Goal: Transaction & Acquisition: Purchase product/service

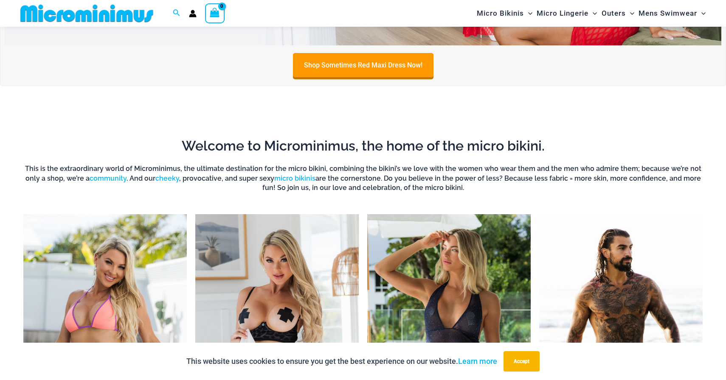
scroll to position [438, 0]
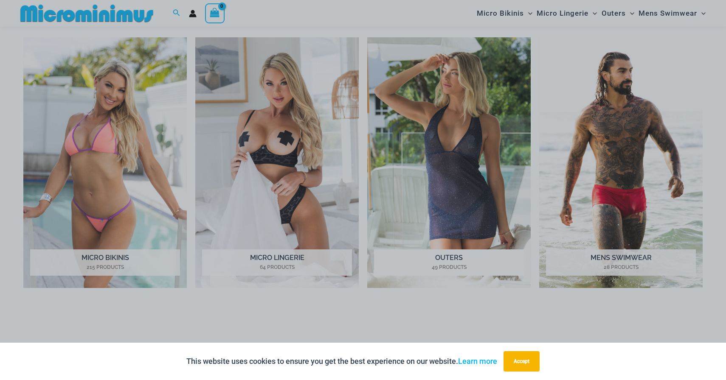
click at [400, 126] on div "“The Hottest Styles You’ve Never Seen” Exclusive Looks. Private Drops. Only Our…" at bounding box center [363, 190] width 726 height 380
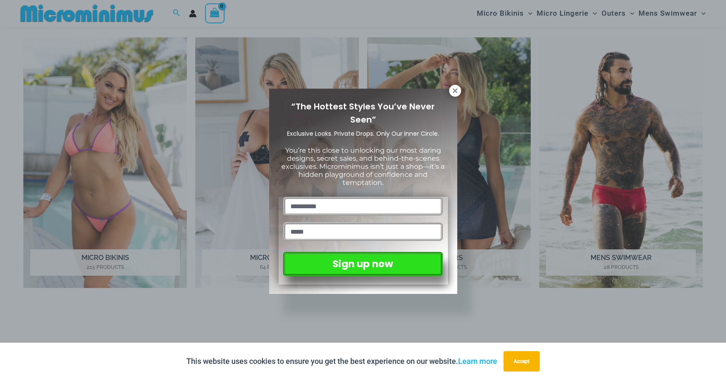
click at [463, 90] on div "“The Hottest Styles You’ve Never Seen” Exclusive Looks. Private Drops. Only Our…" at bounding box center [363, 190] width 726 height 380
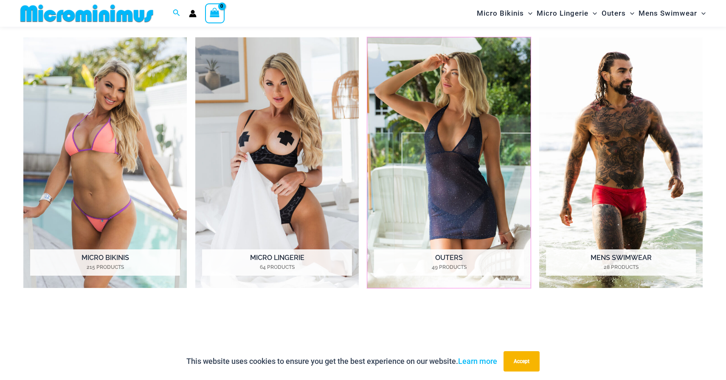
click at [462, 90] on img "Visit product category Outers" at bounding box center [448, 162] width 163 height 251
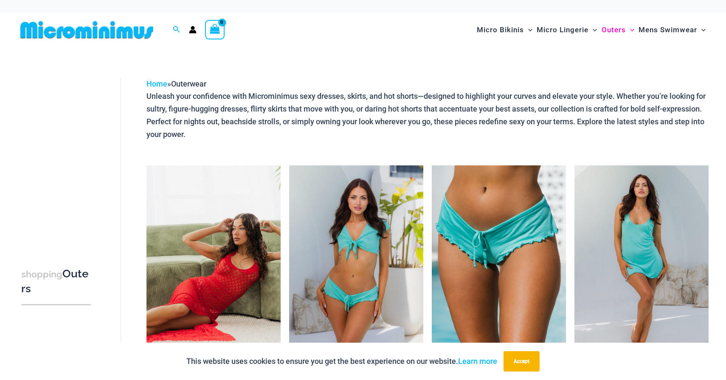
click at [204, 219] on img at bounding box center [214, 266] width 134 height 201
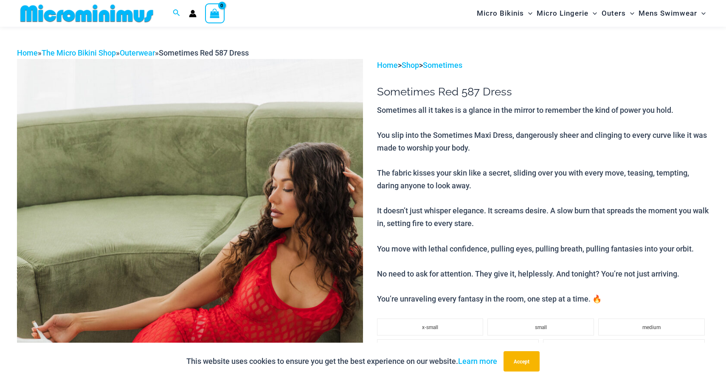
scroll to position [23, 0]
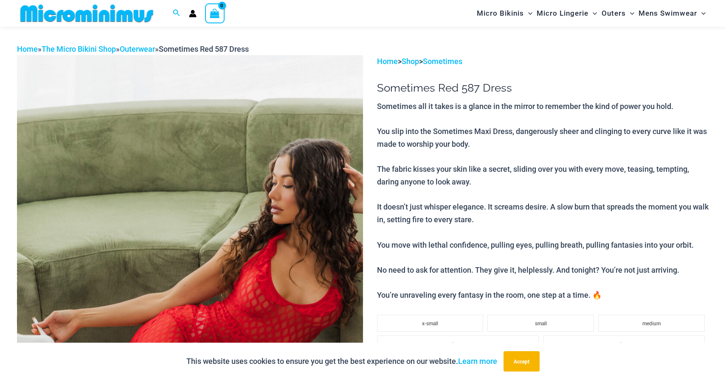
click at [248, 244] on img at bounding box center [190, 314] width 346 height 519
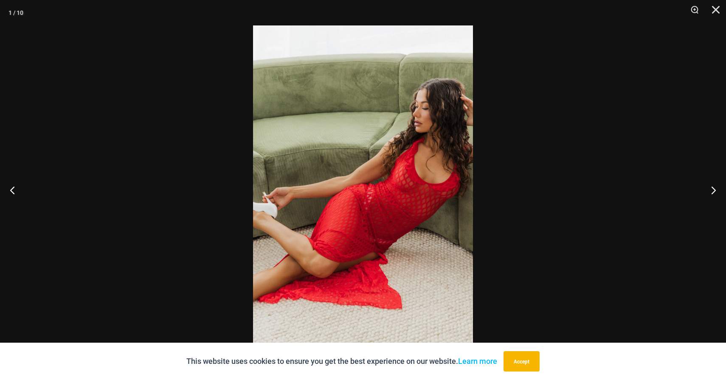
click at [443, 178] on img at bounding box center [363, 190] width 220 height 330
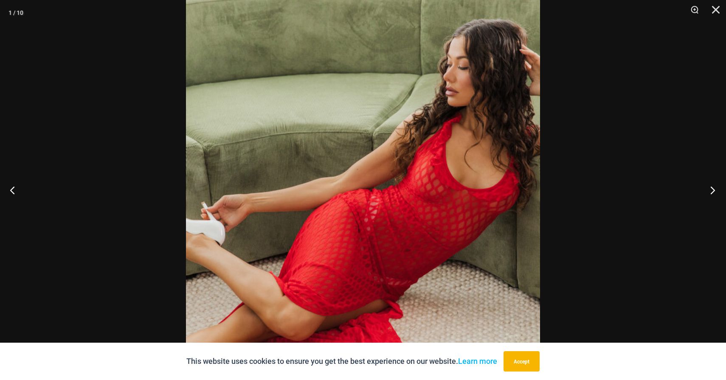
click at [715, 190] on button "Next" at bounding box center [710, 190] width 32 height 42
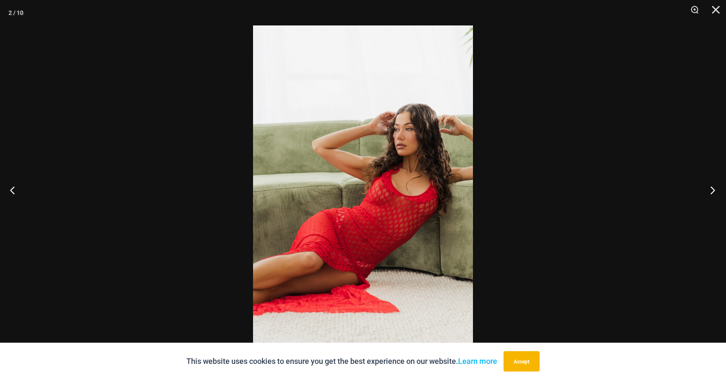
click at [715, 190] on button "Next" at bounding box center [710, 190] width 32 height 42
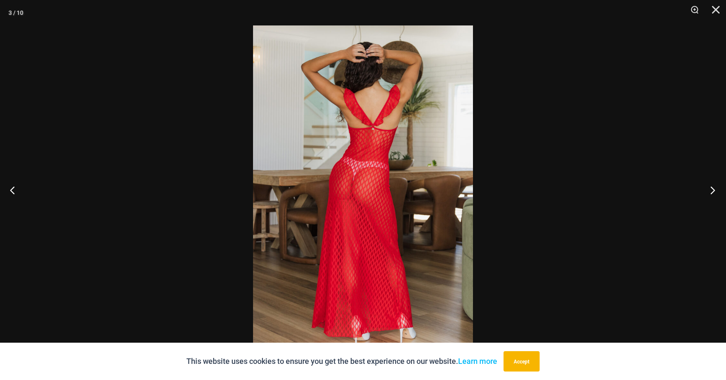
click at [715, 190] on button "Next" at bounding box center [710, 190] width 32 height 42
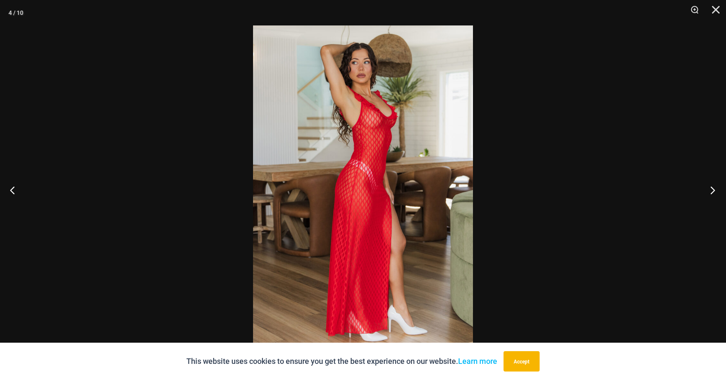
click at [715, 190] on button "Next" at bounding box center [710, 190] width 32 height 42
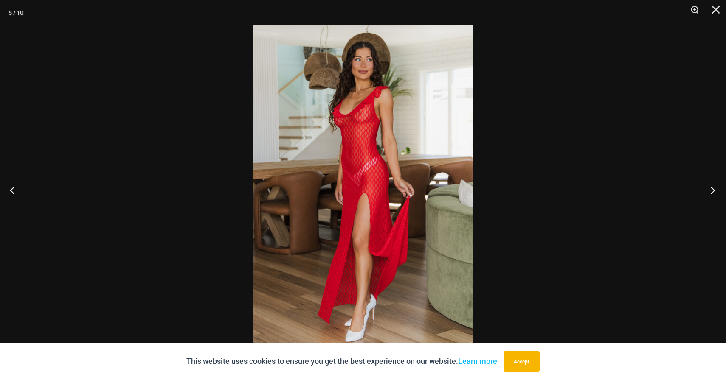
click at [715, 190] on button "Next" at bounding box center [710, 190] width 32 height 42
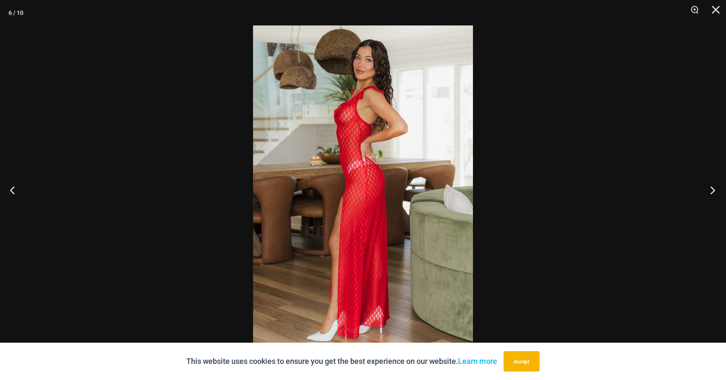
click at [715, 190] on button "Next" at bounding box center [710, 190] width 32 height 42
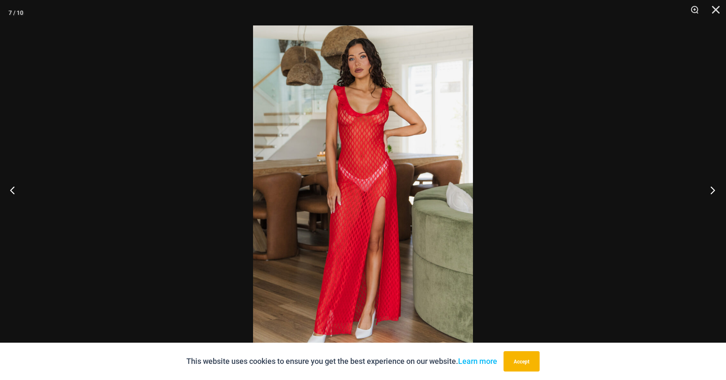
click at [715, 190] on button "Next" at bounding box center [710, 190] width 32 height 42
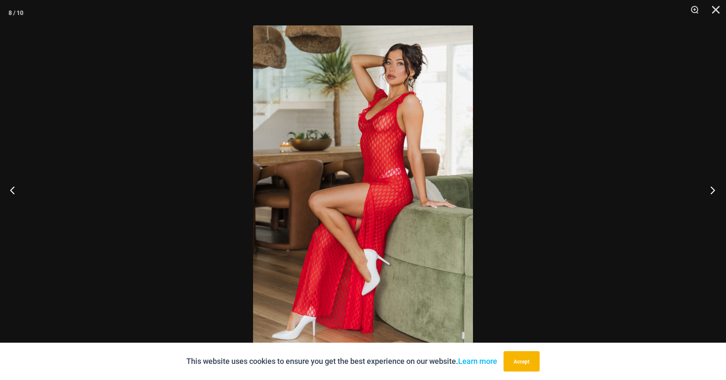
click at [715, 190] on button "Next" at bounding box center [710, 190] width 32 height 42
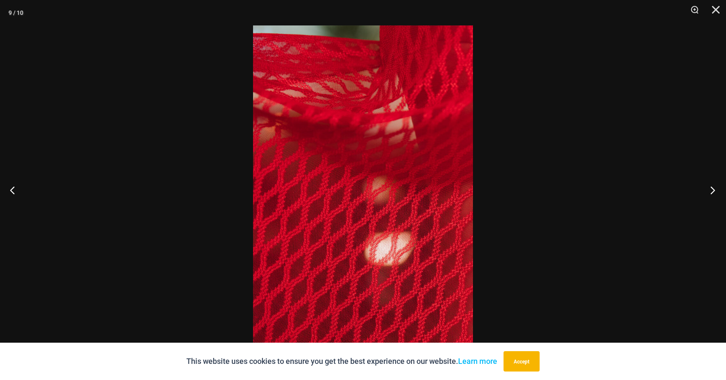
click at [715, 190] on button "Next" at bounding box center [710, 190] width 32 height 42
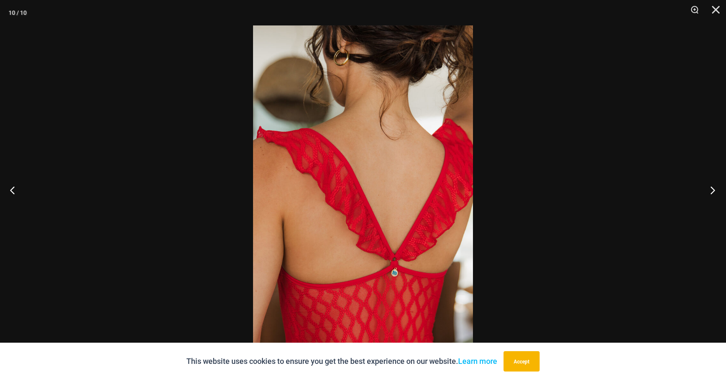
click at [715, 190] on button "Next" at bounding box center [710, 190] width 32 height 42
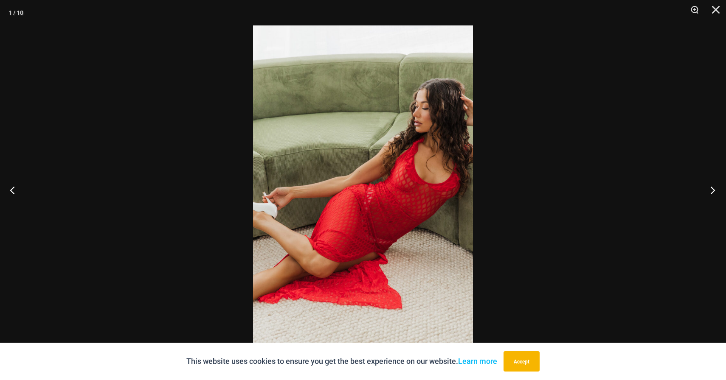
click at [715, 190] on button "Next" at bounding box center [710, 190] width 32 height 42
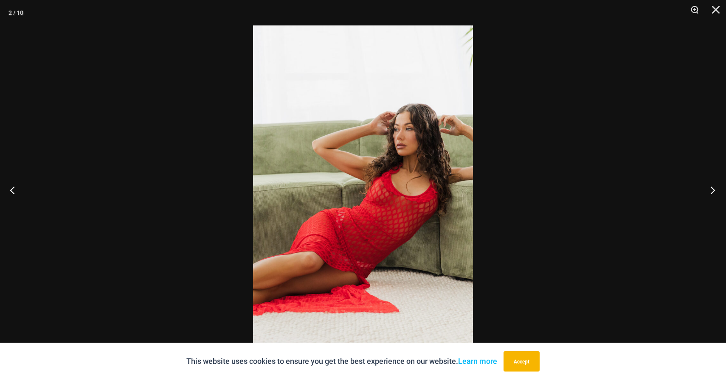
click at [715, 190] on button "Next" at bounding box center [710, 190] width 32 height 42
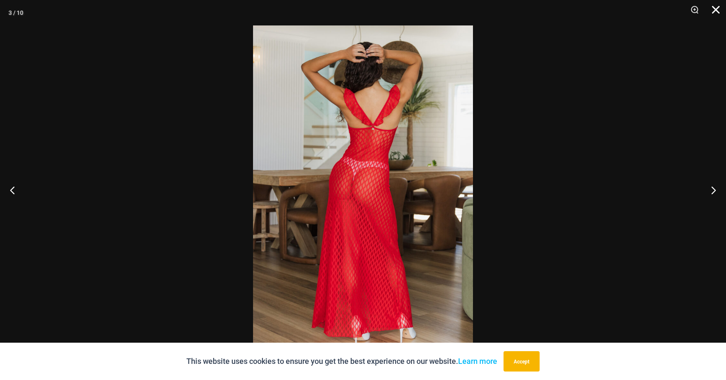
click at [715, 13] on button "Close" at bounding box center [712, 12] width 21 height 25
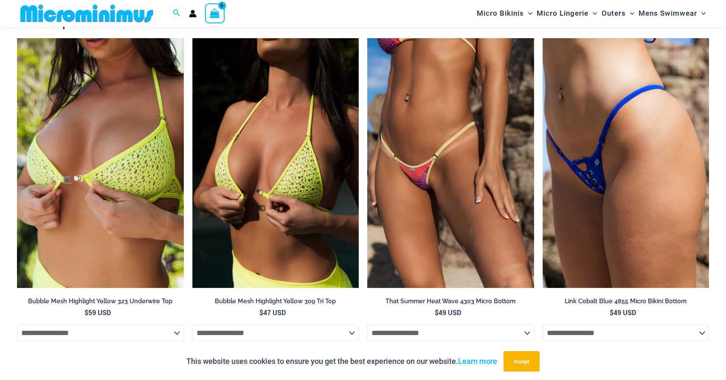
scroll to position [1114, 0]
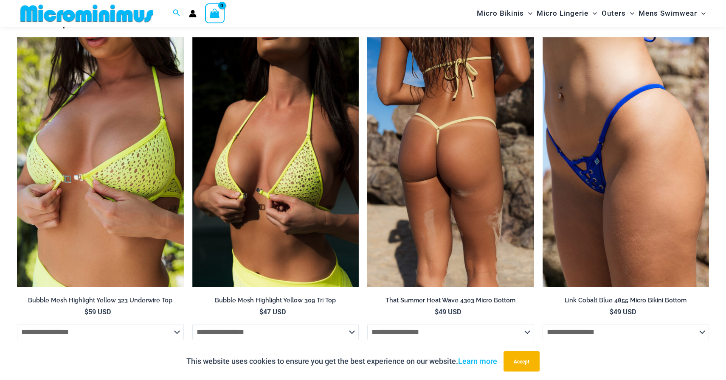
click at [386, 140] on img at bounding box center [450, 162] width 167 height 250
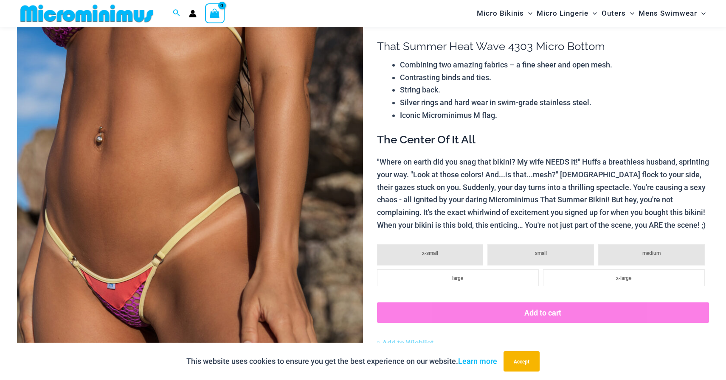
scroll to position [133, 0]
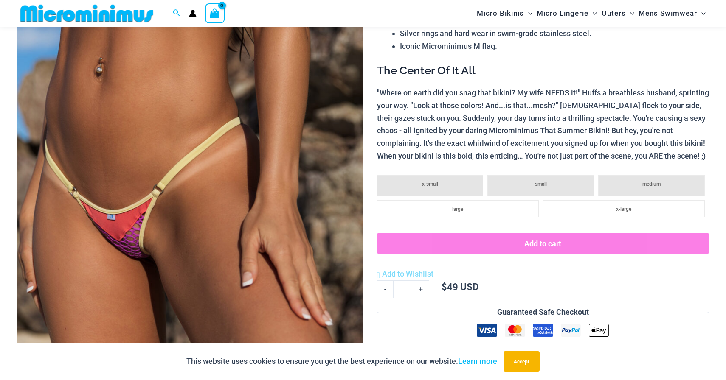
click at [232, 182] on img at bounding box center [190, 203] width 346 height 519
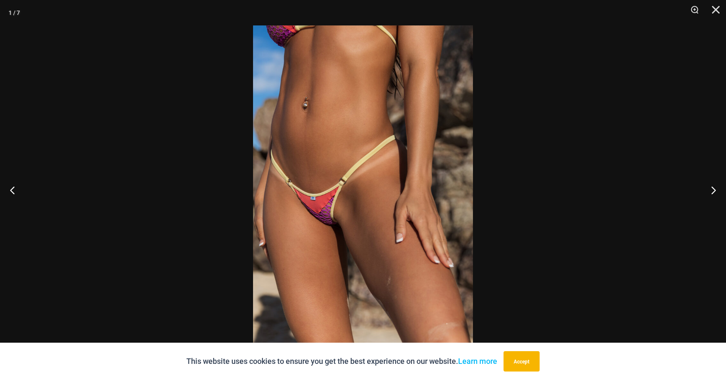
click at [315, 219] on img at bounding box center [363, 190] width 220 height 330
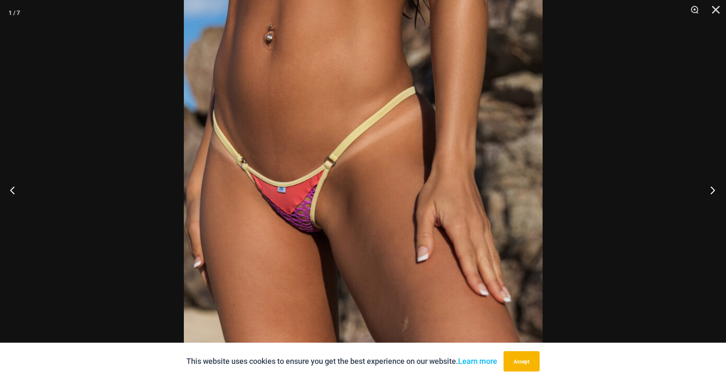
click at [719, 187] on button "Next" at bounding box center [710, 190] width 32 height 42
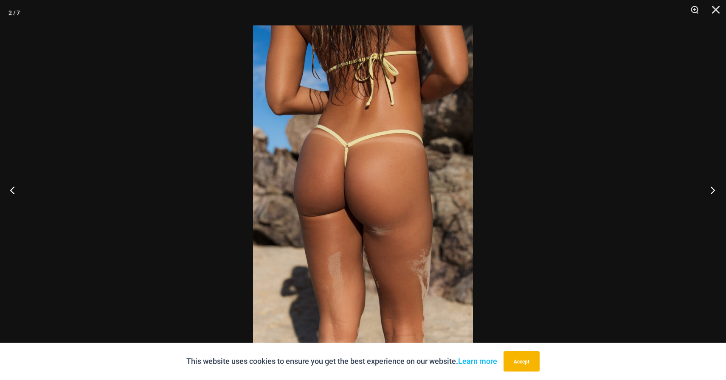
click at [719, 187] on button "Next" at bounding box center [710, 190] width 32 height 42
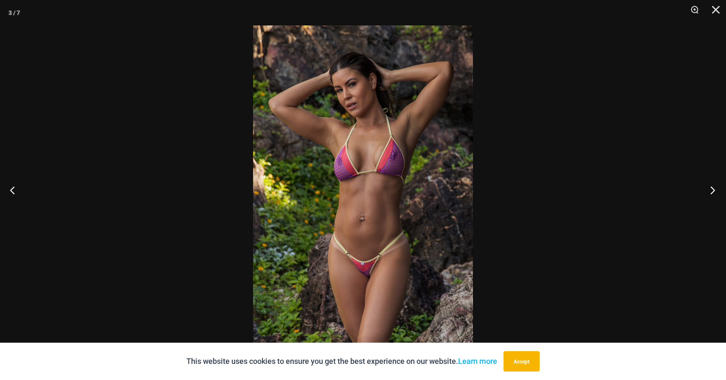
click at [719, 187] on button "Next" at bounding box center [710, 190] width 32 height 42
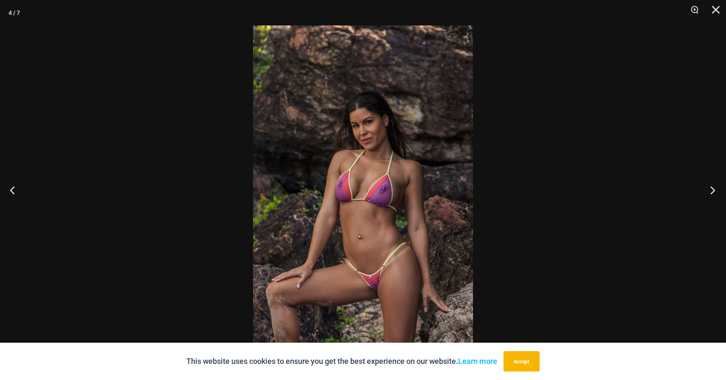
click at [719, 187] on button "Next" at bounding box center [710, 190] width 32 height 42
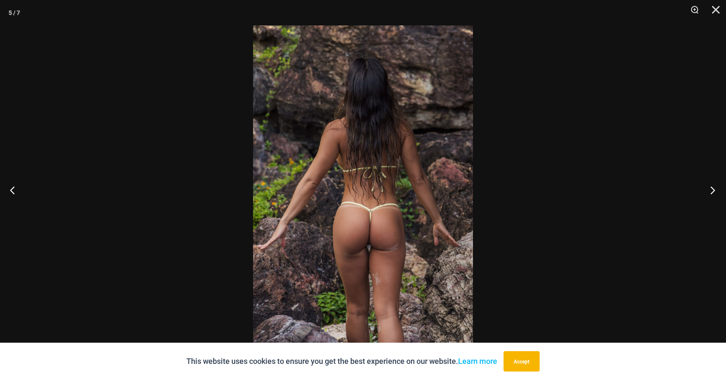
click at [719, 187] on button "Next" at bounding box center [710, 190] width 32 height 42
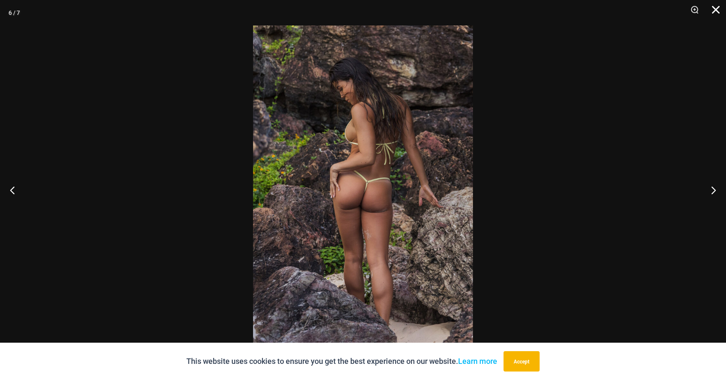
click at [715, 8] on button "Close" at bounding box center [712, 12] width 21 height 25
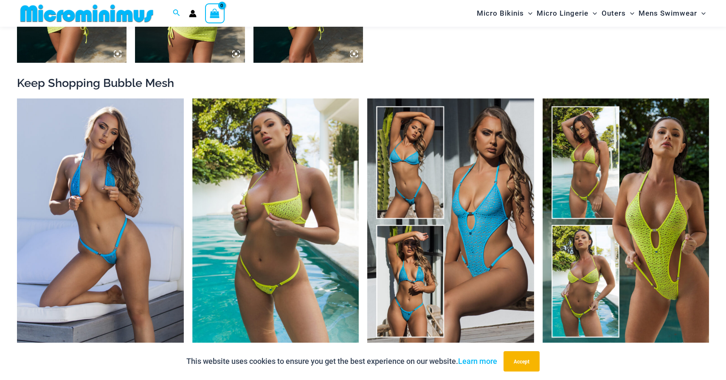
scroll to position [880, 0]
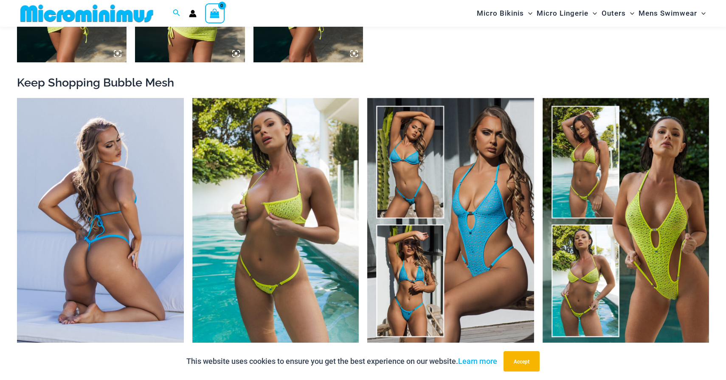
click at [91, 157] on img at bounding box center [100, 223] width 167 height 250
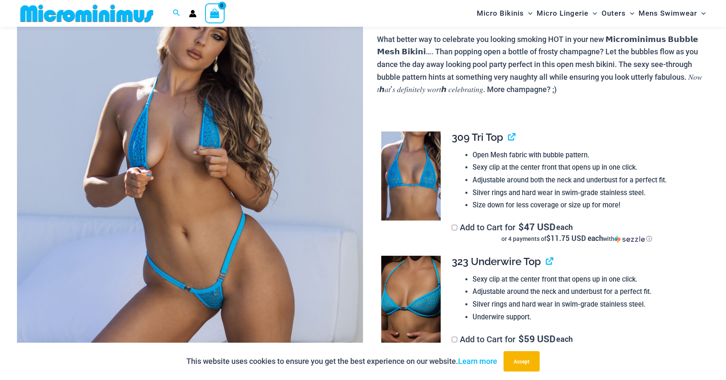
scroll to position [113, 0]
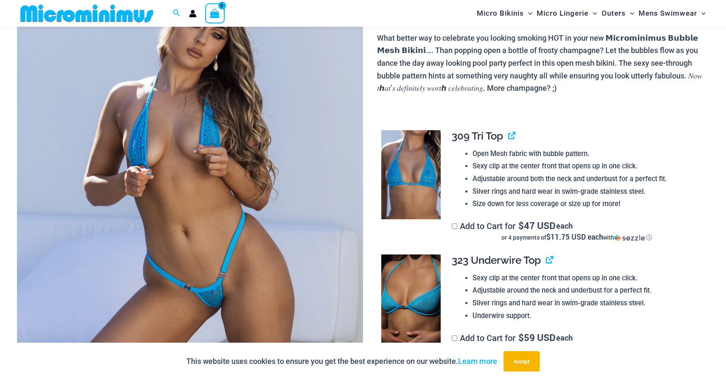
click at [169, 162] on img at bounding box center [190, 223] width 346 height 519
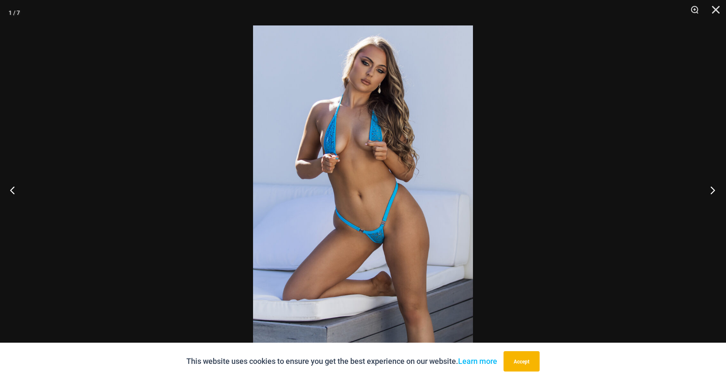
click at [713, 190] on button "Next" at bounding box center [710, 190] width 32 height 42
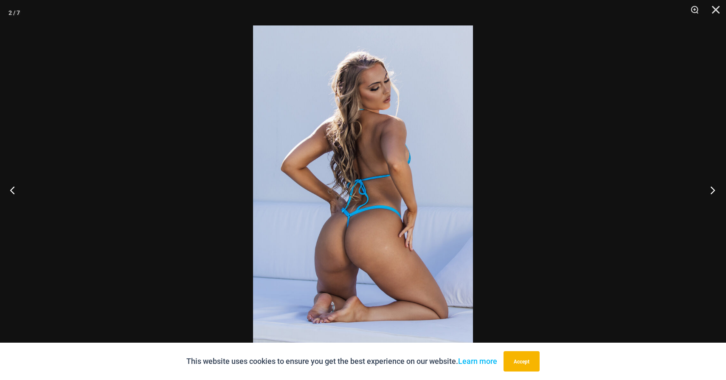
click at [713, 190] on button "Next" at bounding box center [710, 190] width 32 height 42
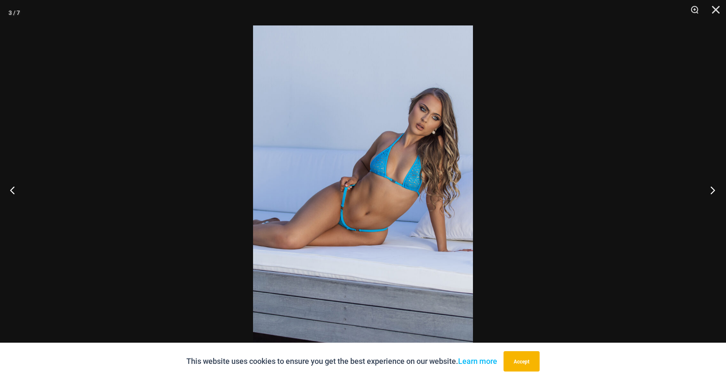
click at [713, 190] on button "Next" at bounding box center [710, 190] width 32 height 42
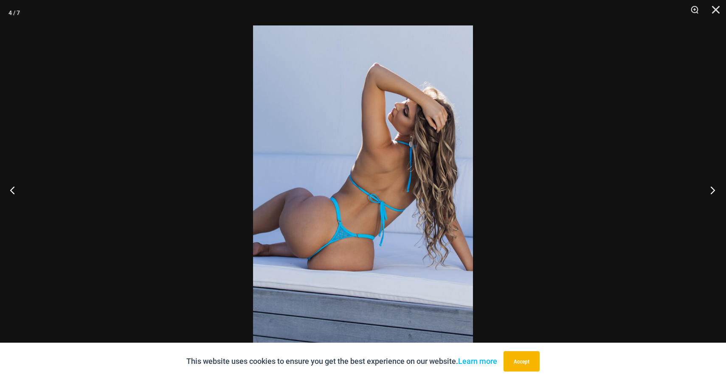
click at [713, 190] on button "Next" at bounding box center [710, 190] width 32 height 42
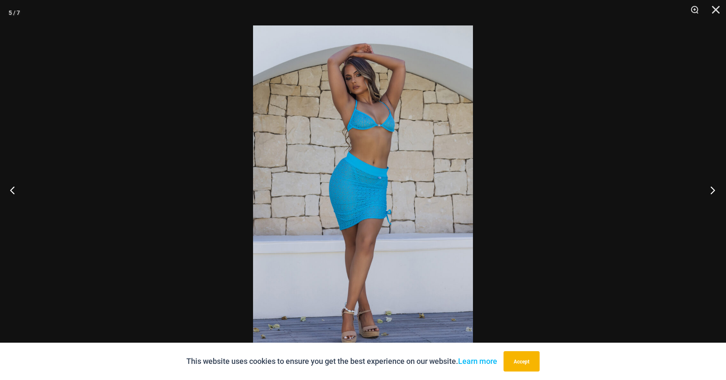
click at [713, 190] on button "Next" at bounding box center [710, 190] width 32 height 42
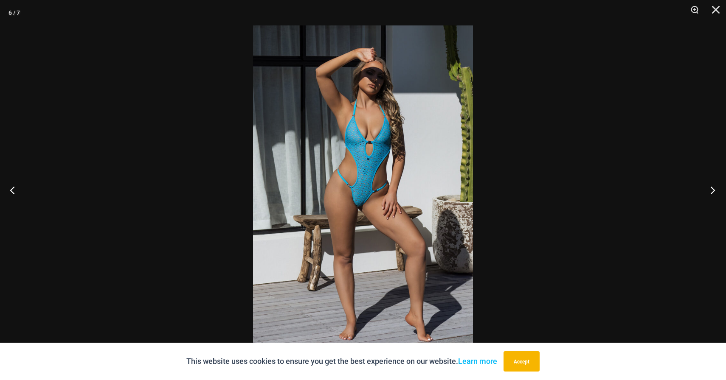
click at [713, 190] on button "Next" at bounding box center [710, 190] width 32 height 42
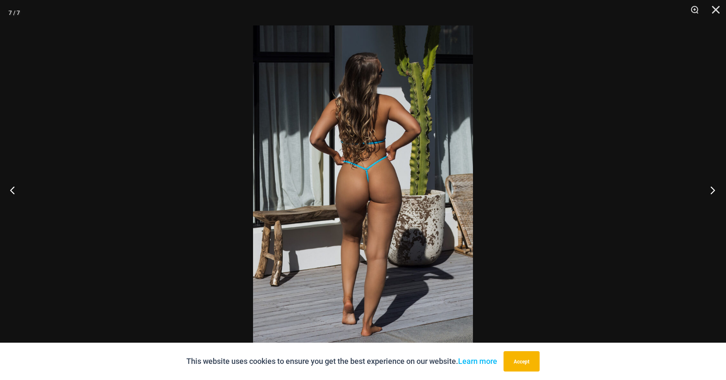
click at [713, 190] on button "Next" at bounding box center [710, 190] width 32 height 42
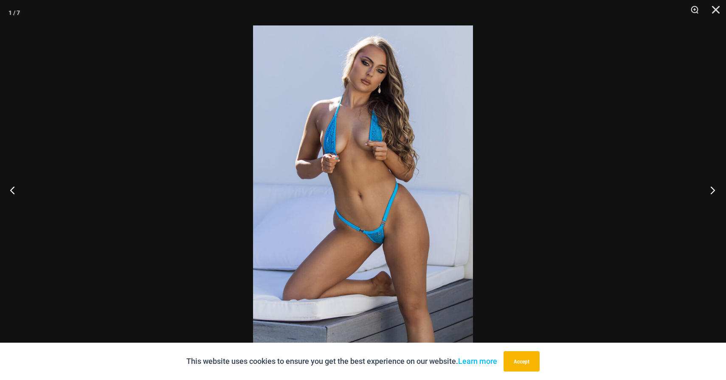
click at [713, 190] on button "Next" at bounding box center [710, 190] width 32 height 42
